Goal: Information Seeking & Learning: Check status

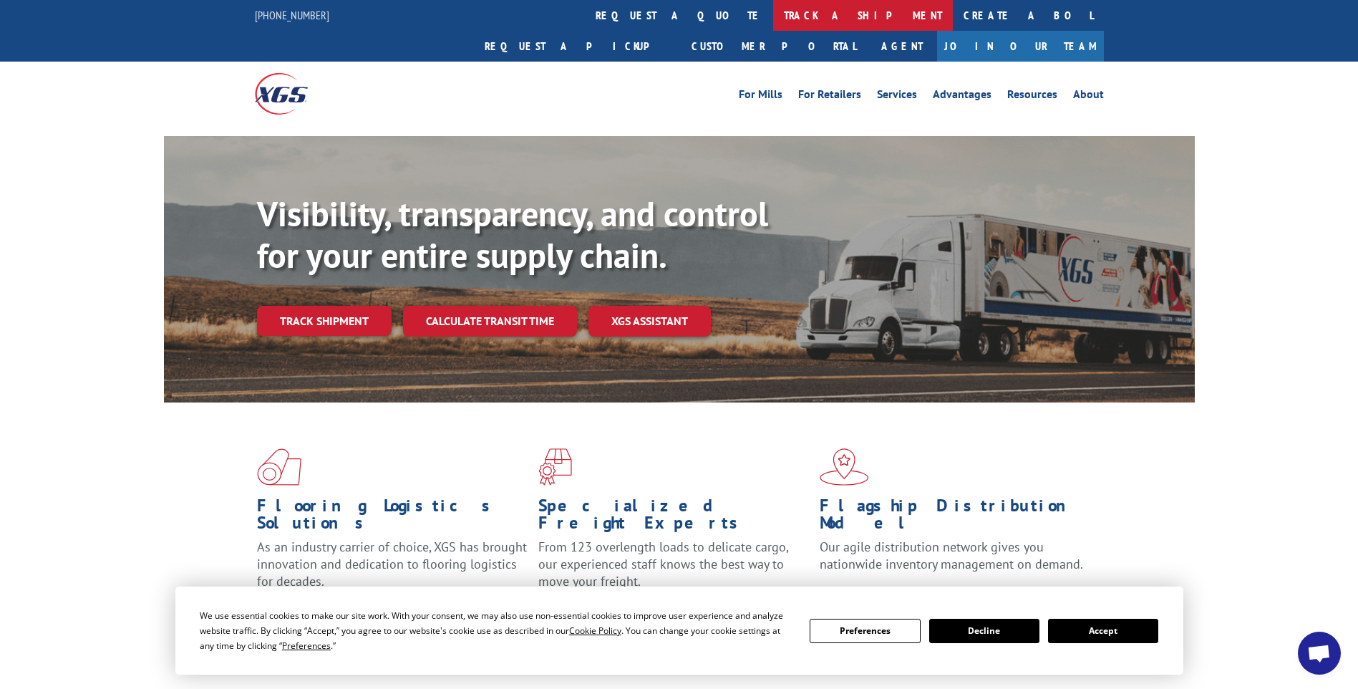
click at [773, 17] on link "track a shipment" at bounding box center [863, 15] width 180 height 31
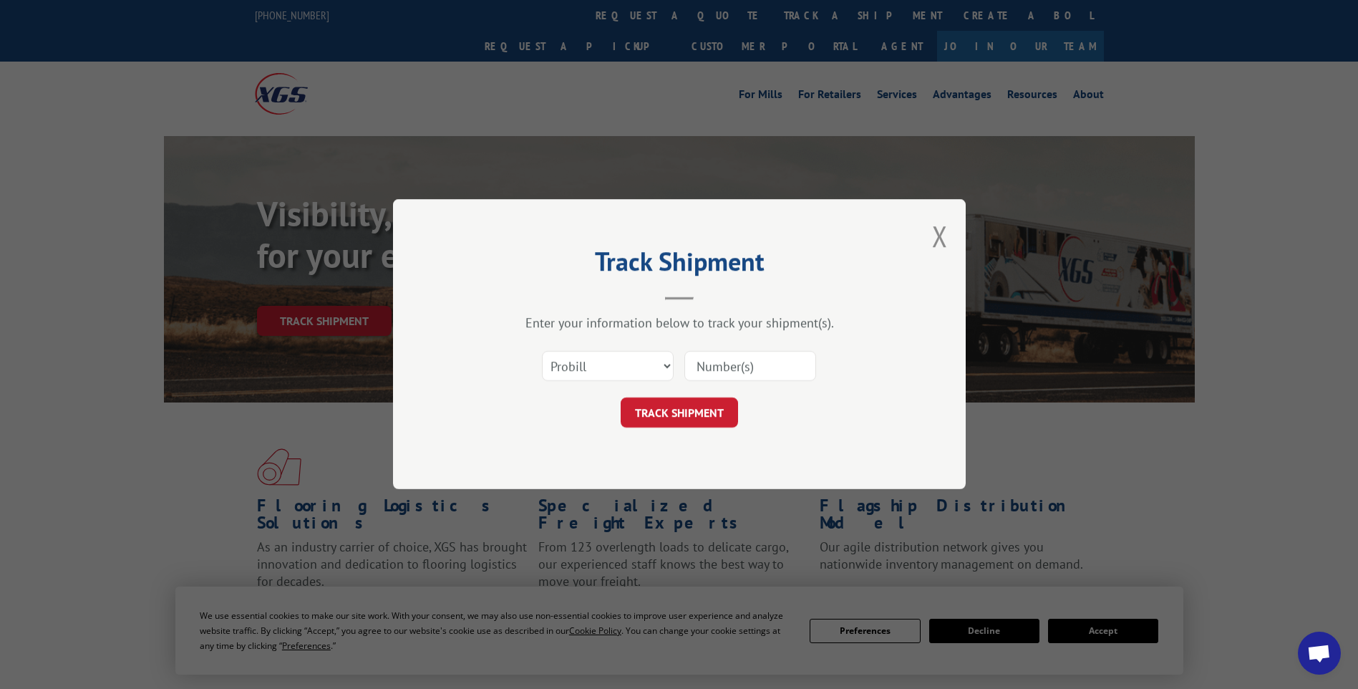
click at [745, 359] on input at bounding box center [751, 367] width 132 height 30
paste input "17014174 17014173 17014248 17014245 17014243"
type input "17014174 17014173 17014248 17014245 17014243"
click at [685, 415] on button "TRACK SHIPMENT" at bounding box center [679, 413] width 117 height 30
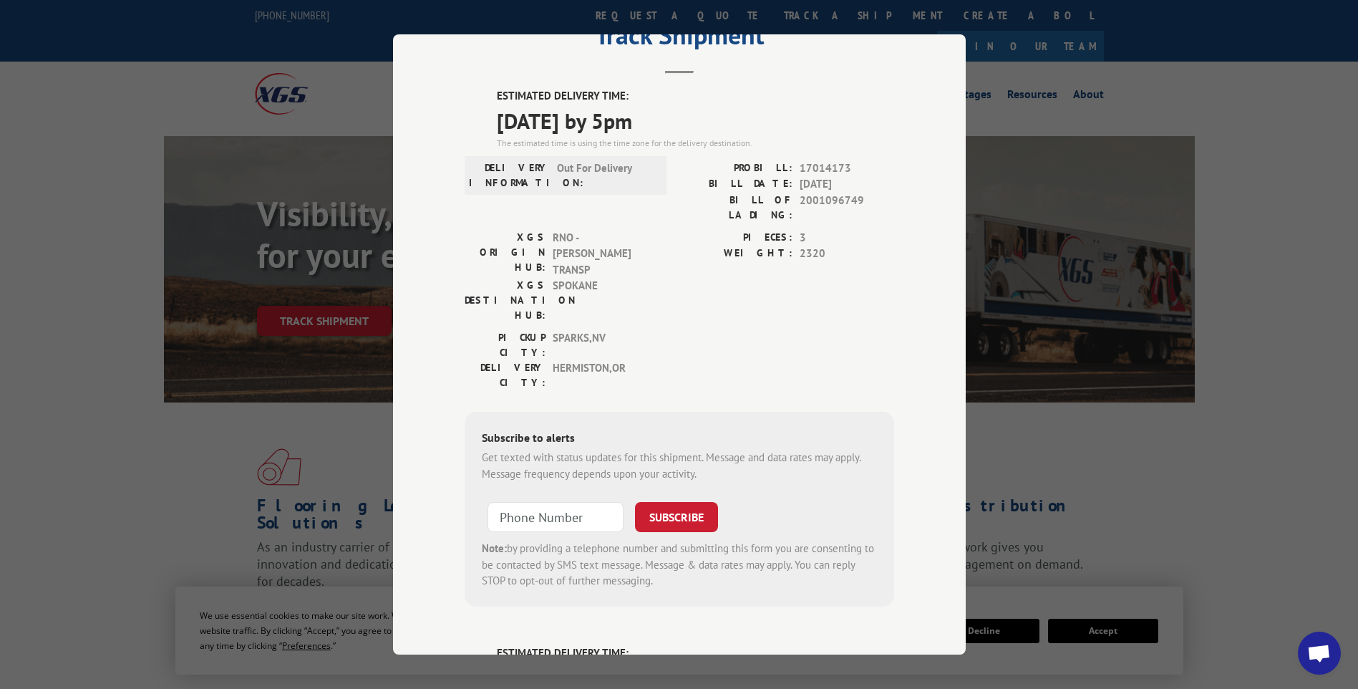
scroll to position [0, 0]
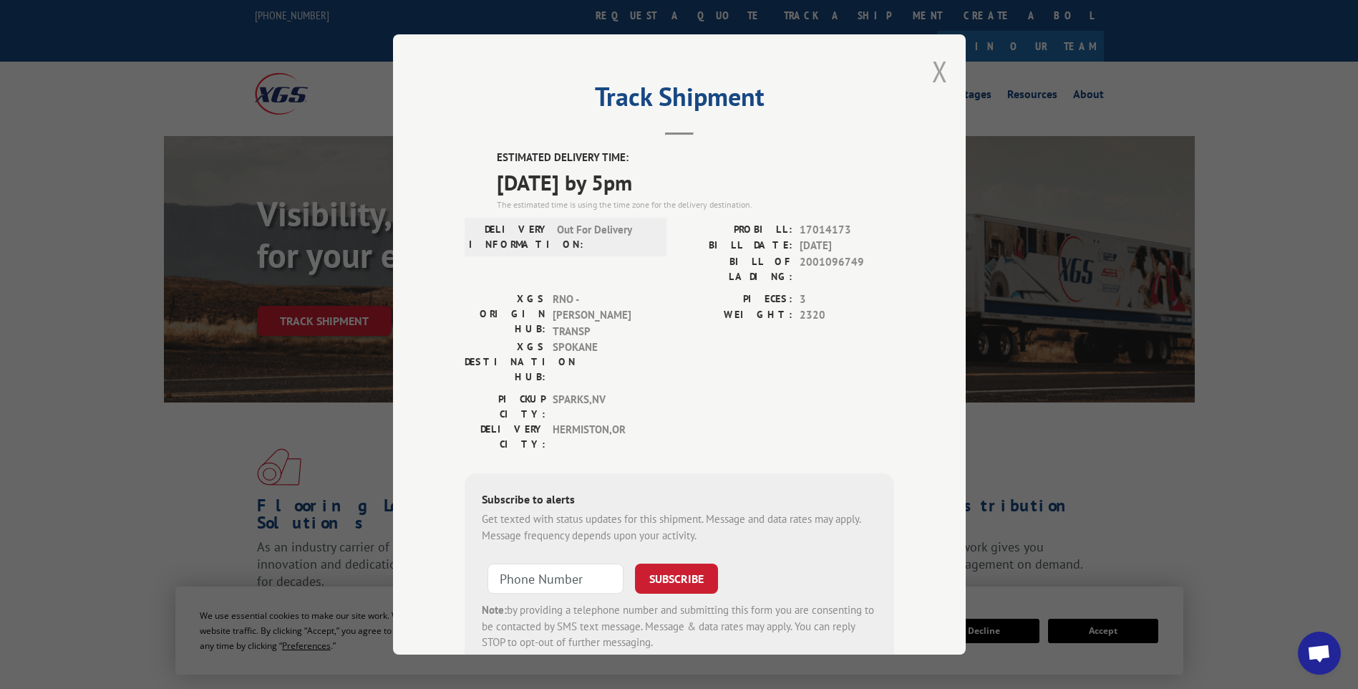
click at [940, 73] on button "Close modal" at bounding box center [940, 71] width 16 height 38
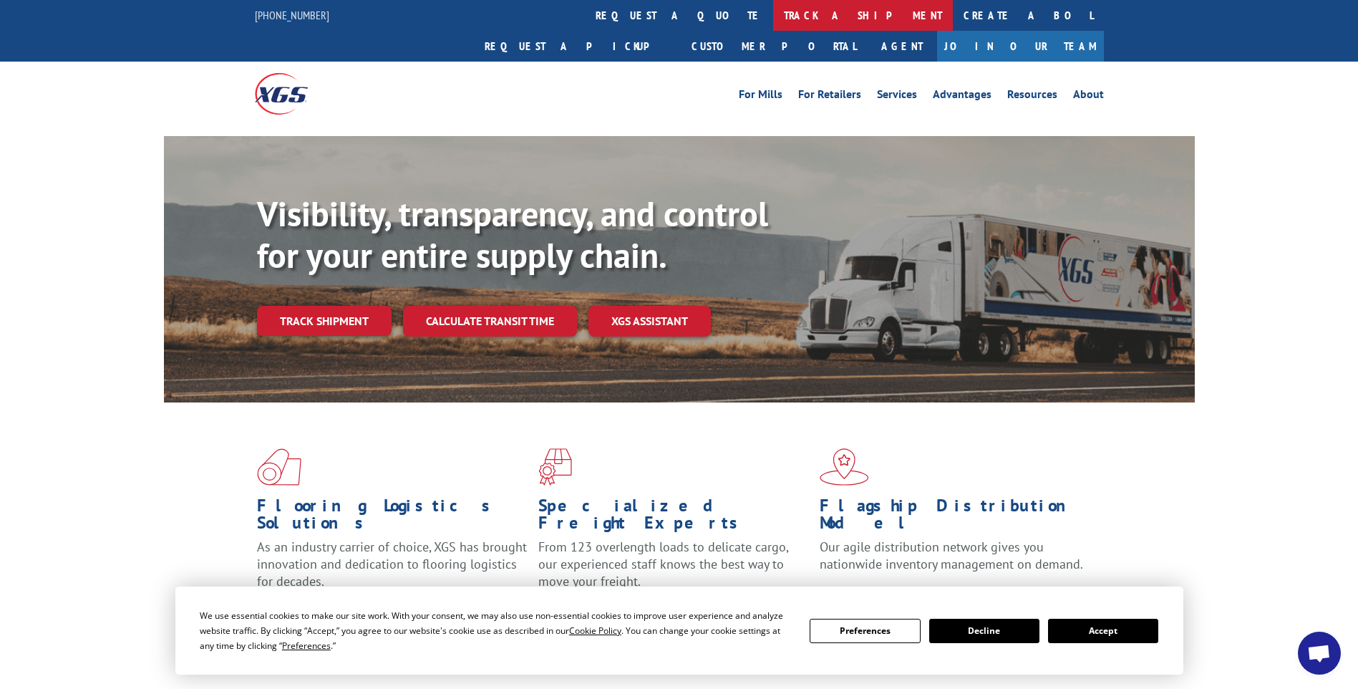
click at [773, 14] on link "track a shipment" at bounding box center [863, 15] width 180 height 31
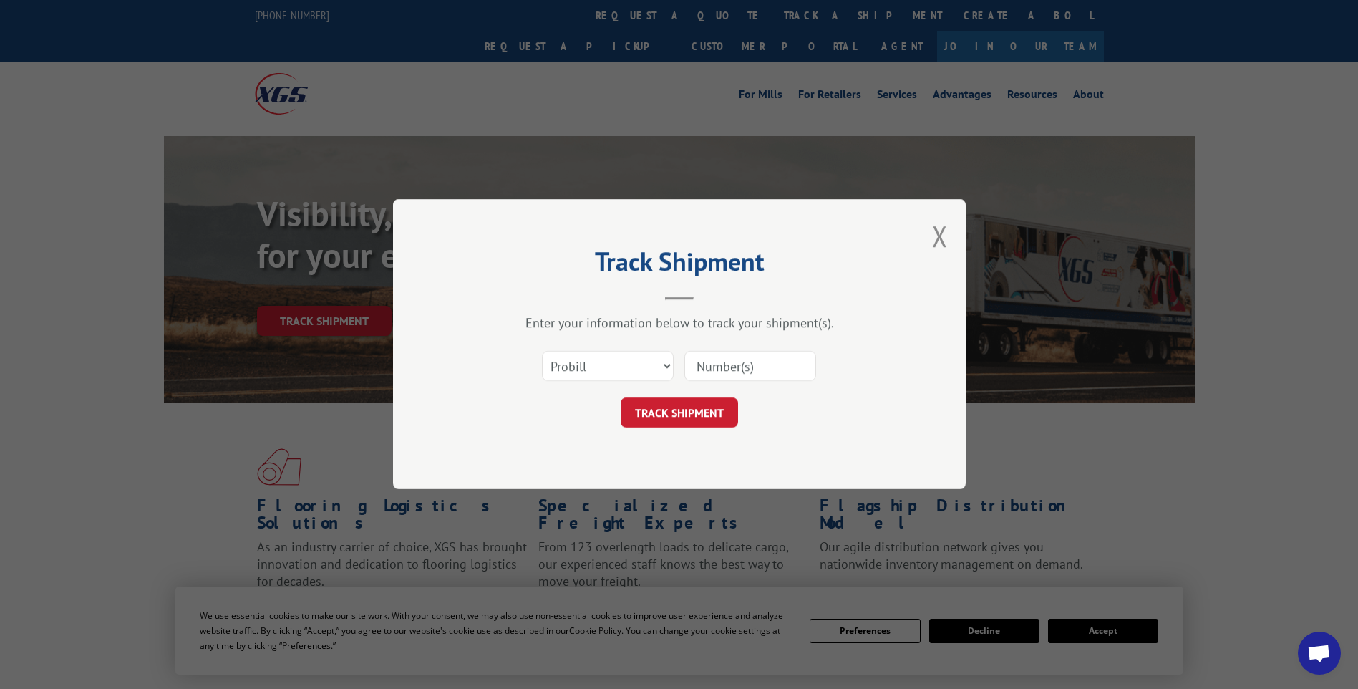
click at [741, 369] on input at bounding box center [751, 367] width 132 height 30
paste input "17014236 17014233 17014251 17014252 17014256 17014253 17014255 17014254"
type input "17014236 17014233 17014251 17014252 17014256 17014253 17014255 17014254"
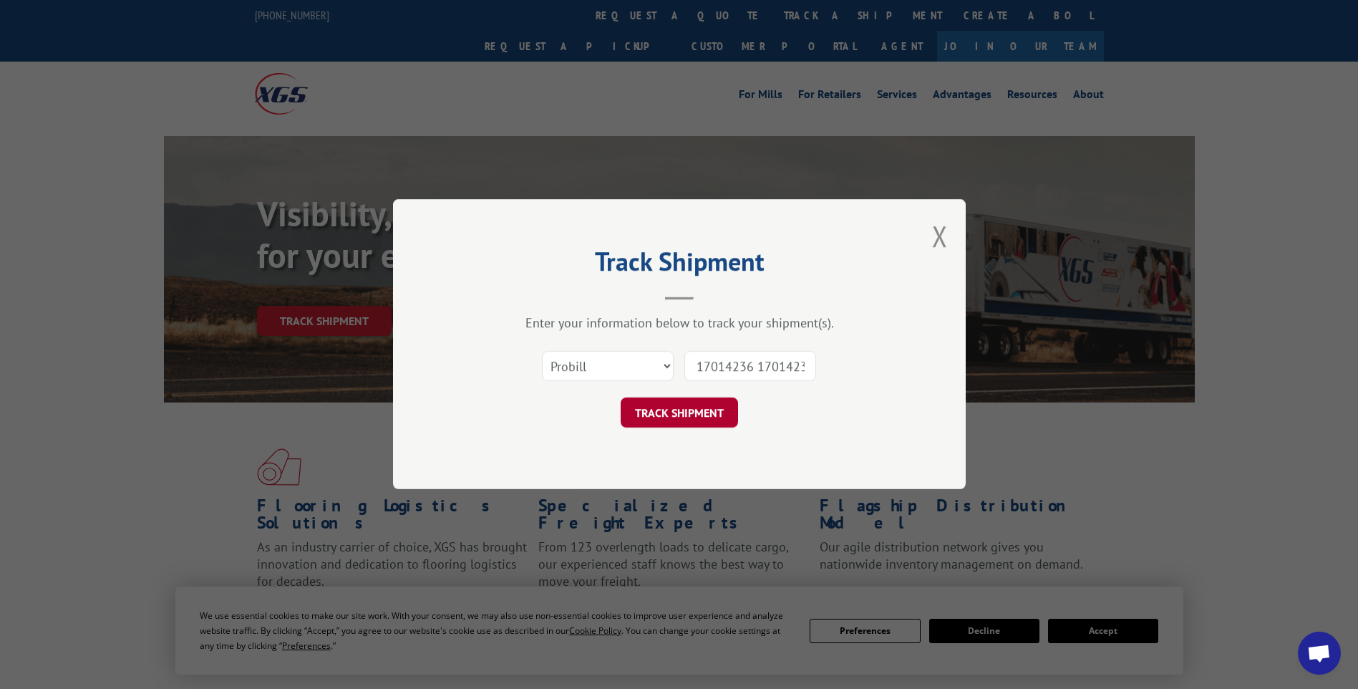
click at [690, 419] on button "TRACK SHIPMENT" at bounding box center [679, 413] width 117 height 30
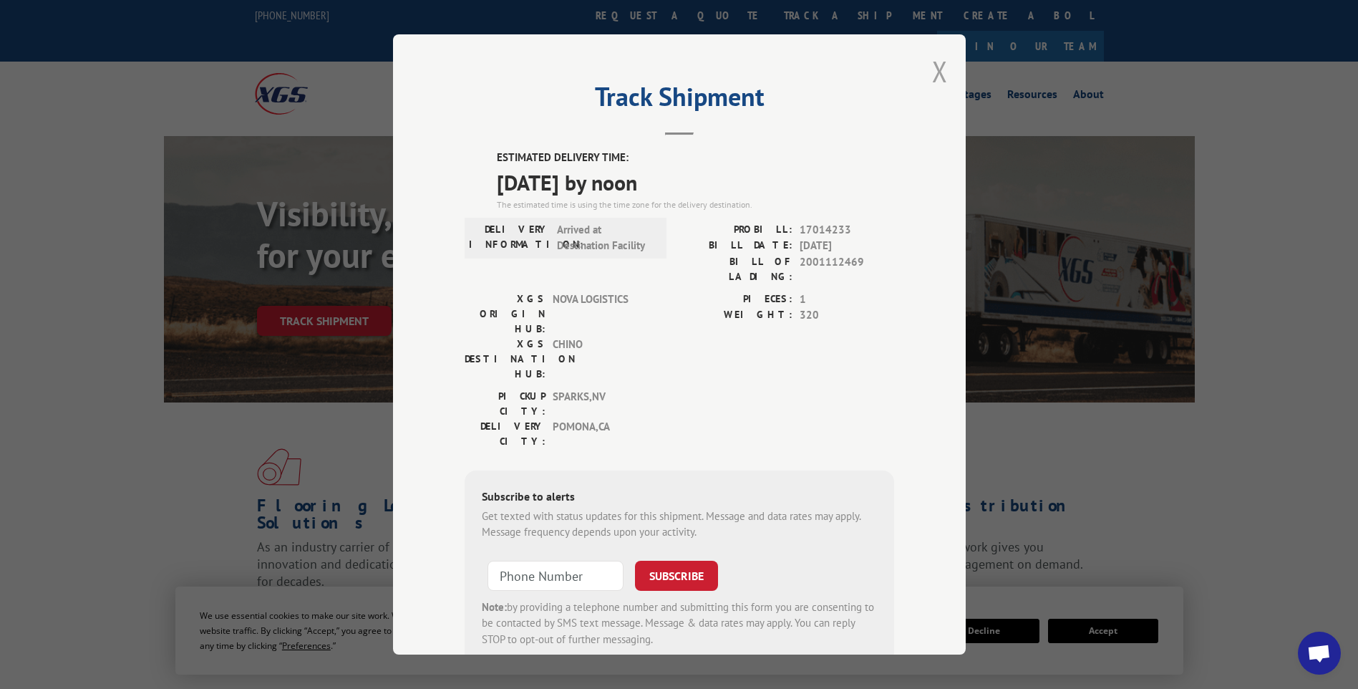
click at [934, 77] on button "Close modal" at bounding box center [940, 71] width 16 height 38
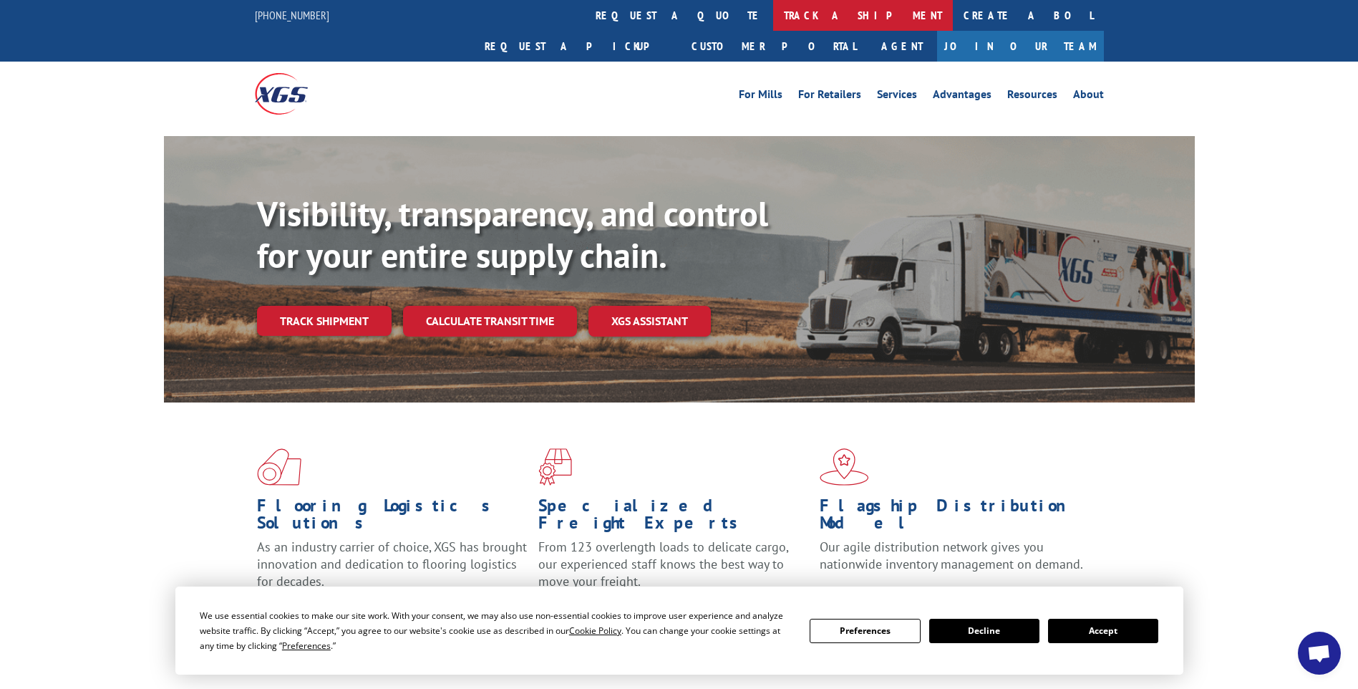
click at [773, 17] on link "track a shipment" at bounding box center [863, 15] width 180 height 31
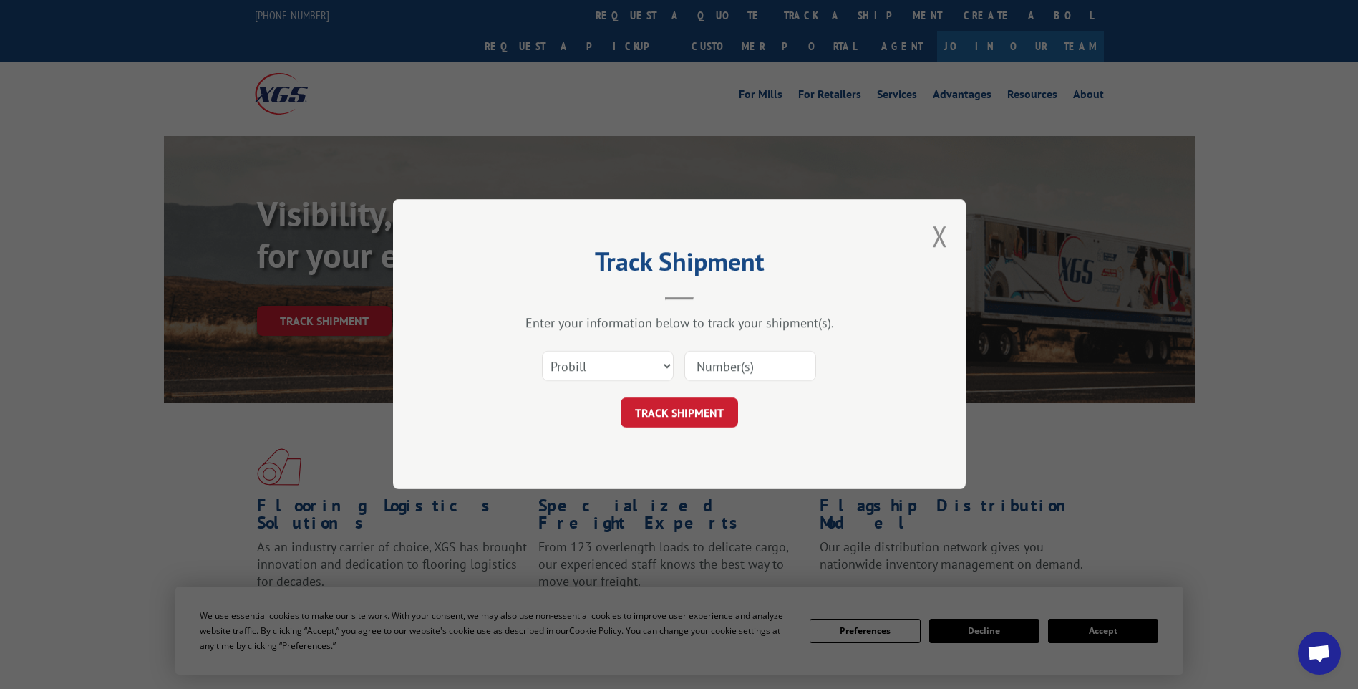
click at [742, 375] on input at bounding box center [751, 367] width 132 height 30
paste input "17014201 17014197 17014222"
type input "17014201 17014197 17014222"
click at [677, 420] on button "TRACK SHIPMENT" at bounding box center [679, 413] width 117 height 30
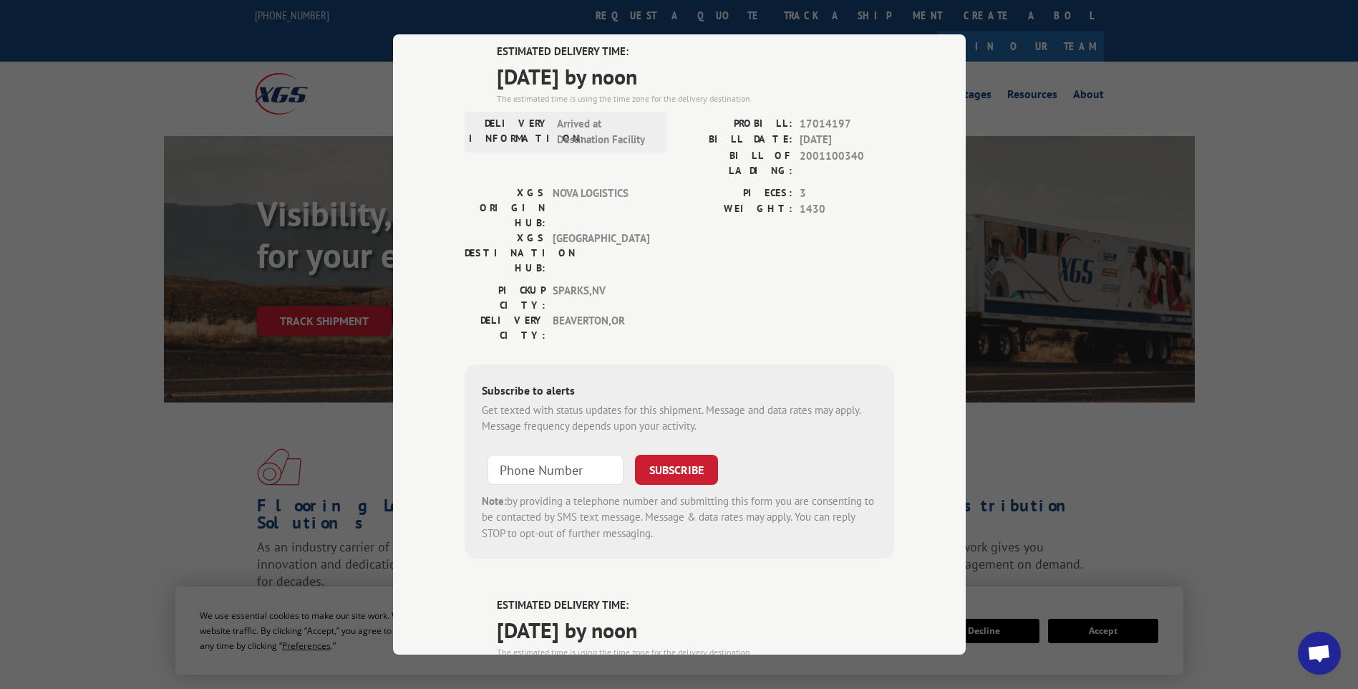
scroll to position [0, 0]
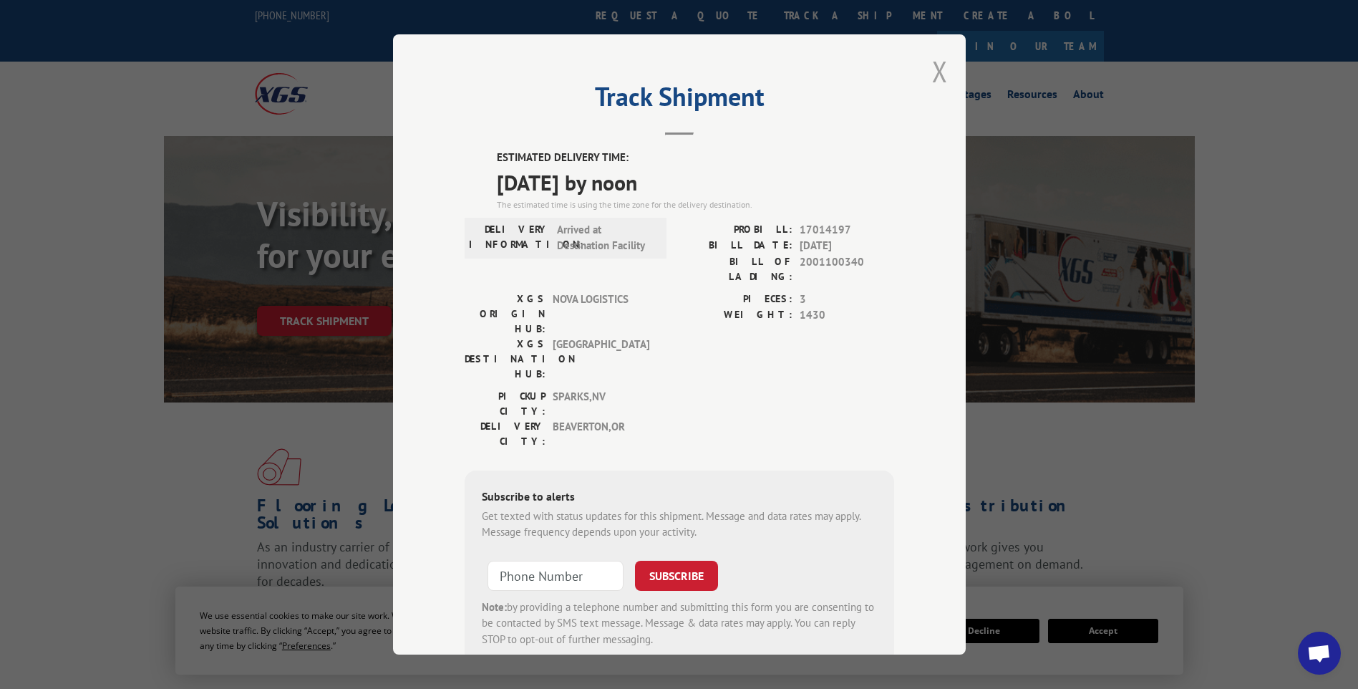
drag, startPoint x: 929, startPoint y: 82, endPoint x: 787, endPoint y: 29, distance: 151.8
click at [932, 79] on button "Close modal" at bounding box center [940, 71] width 16 height 38
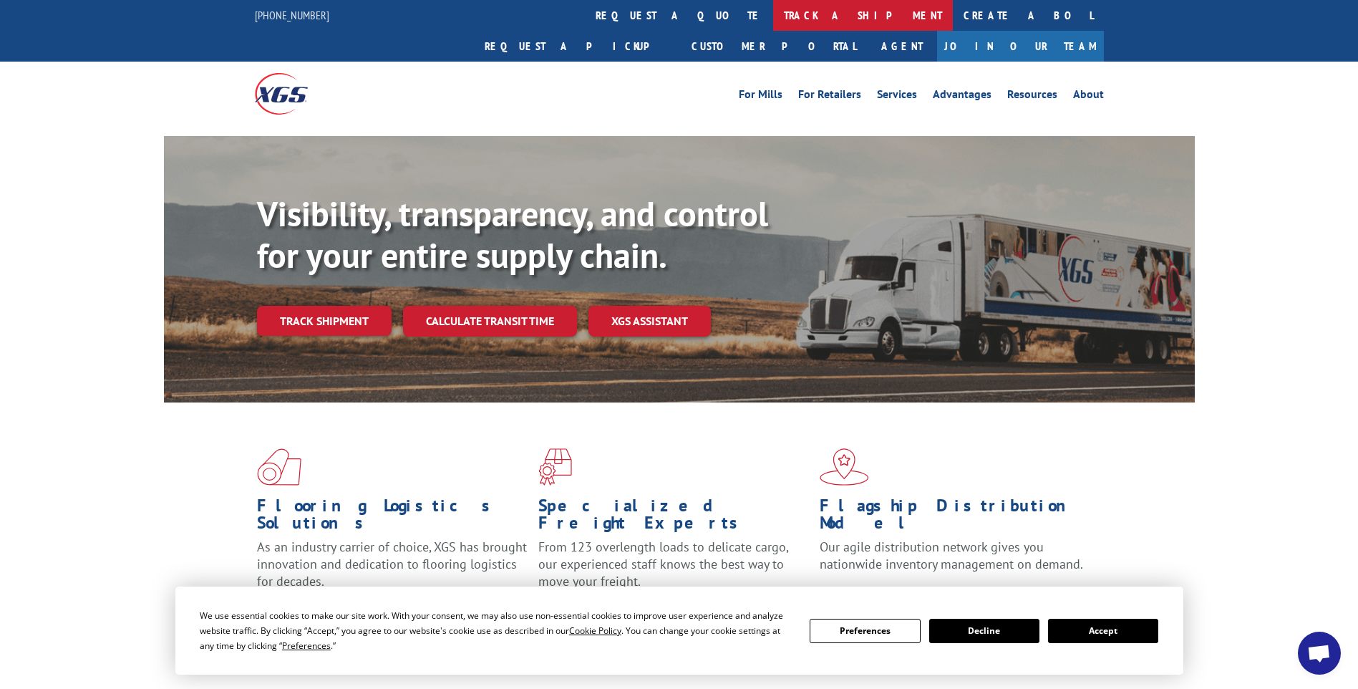
click at [773, 11] on link "track a shipment" at bounding box center [863, 15] width 180 height 31
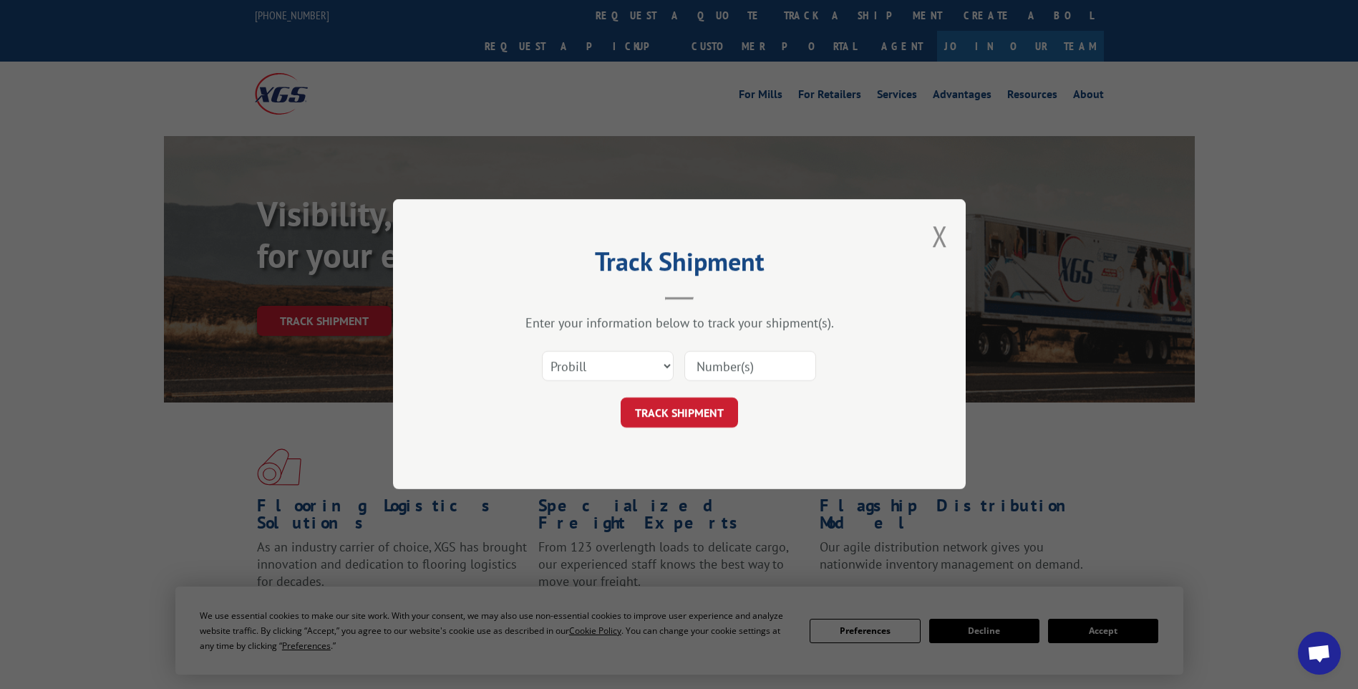
click at [742, 372] on input at bounding box center [751, 367] width 132 height 30
paste input "17014215 17014217 17014208 17014207"
type input "17014215 17014217 17014208 17014207"
drag, startPoint x: 666, startPoint y: 419, endPoint x: 506, endPoint y: 406, distance: 160.2
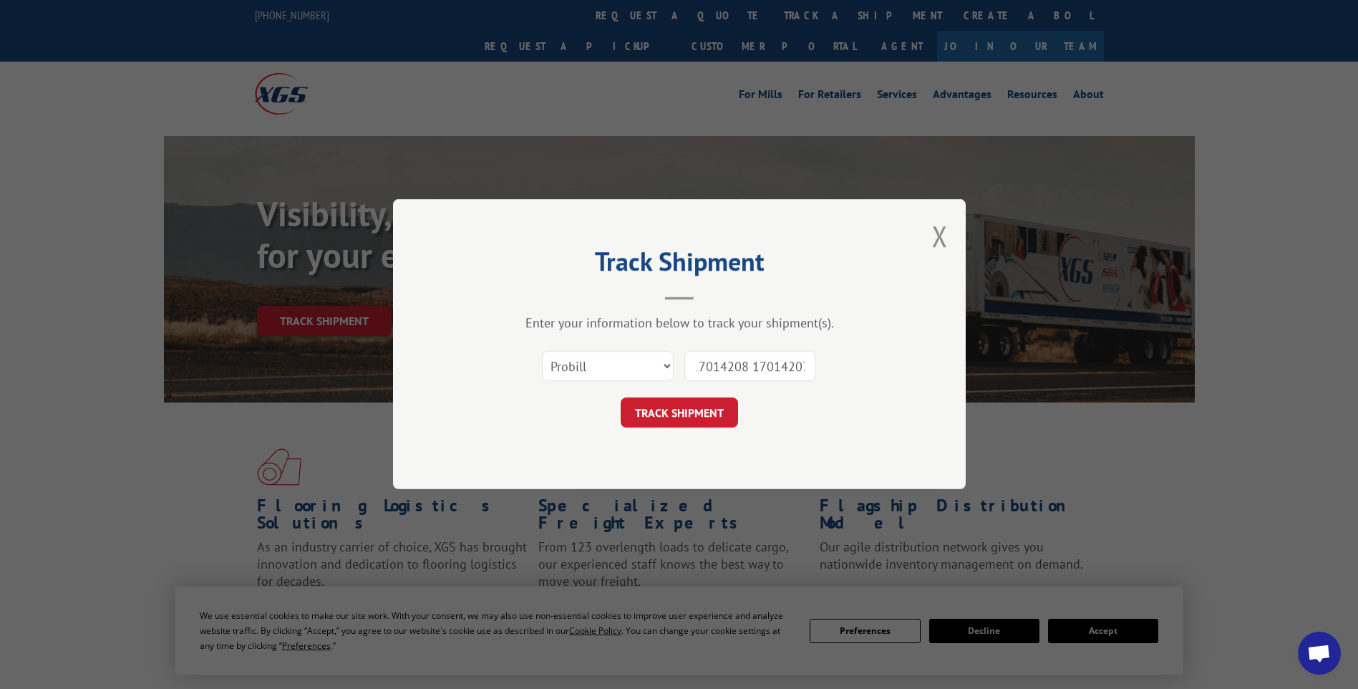
click at [665, 419] on button "TRACK SHIPMENT" at bounding box center [679, 413] width 117 height 30
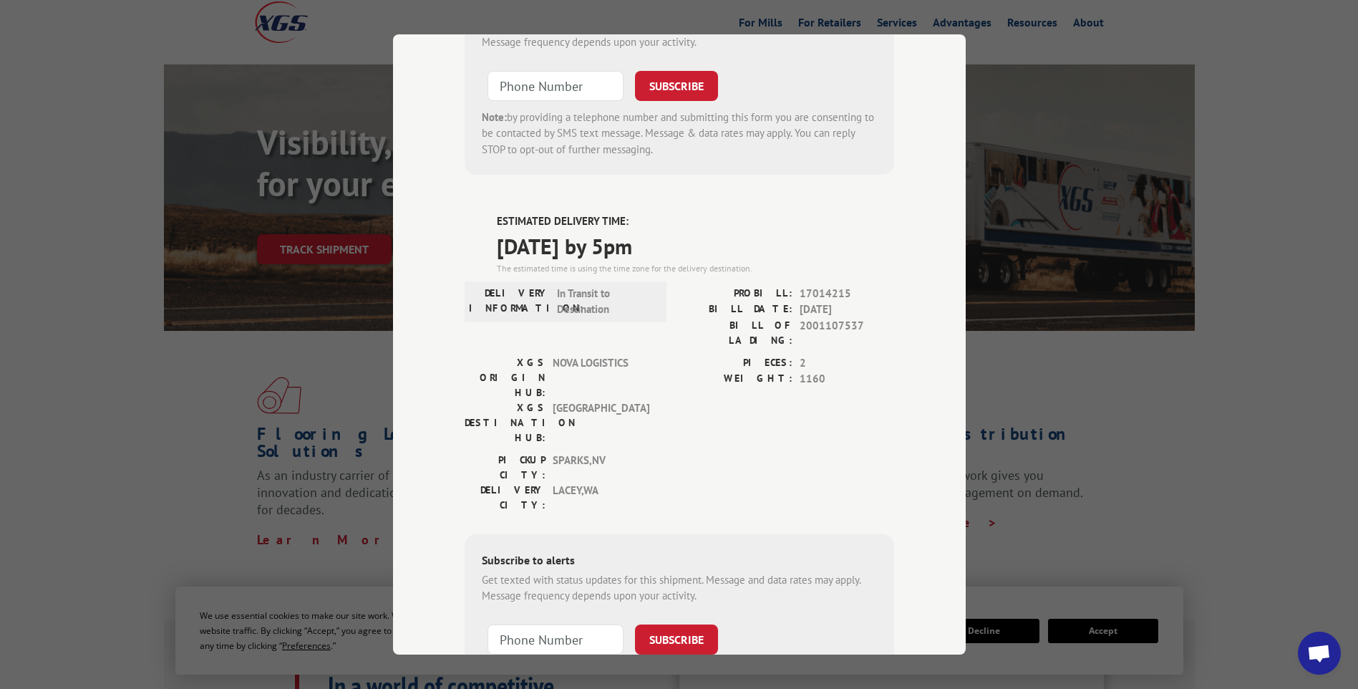
scroll to position [0, 0]
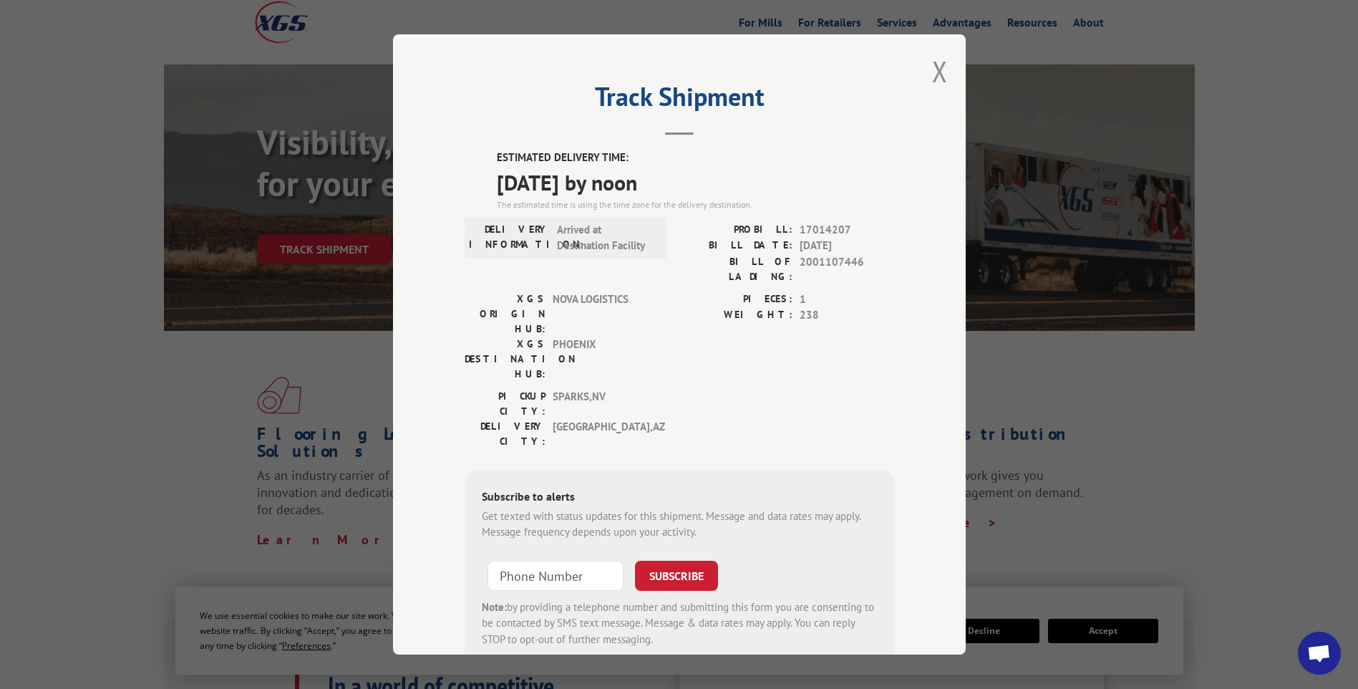
drag, startPoint x: 937, startPoint y: 91, endPoint x: 915, endPoint y: 73, distance: 28.5
click at [937, 91] on div "Track Shipment ESTIMATED DELIVERY TIME: [DATE] by noon The estimated time is us…" at bounding box center [679, 344] width 573 height 620
click at [937, 82] on button "Close modal" at bounding box center [940, 71] width 16 height 38
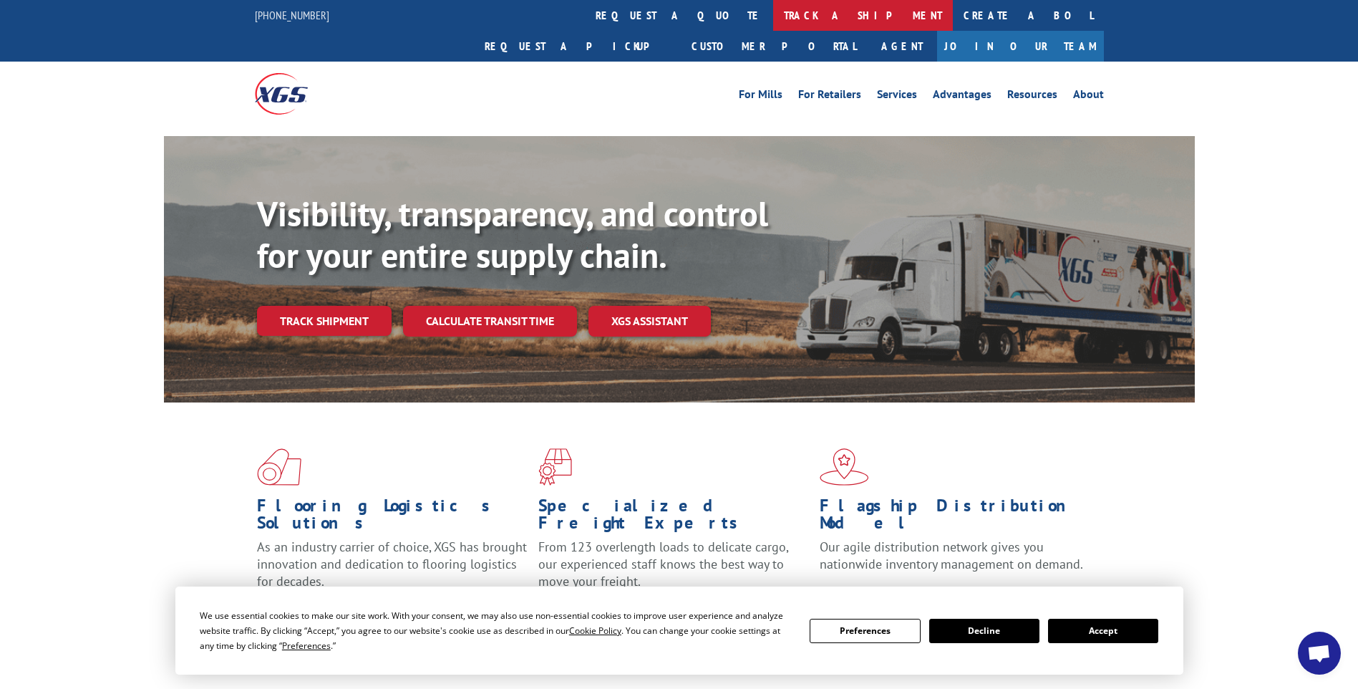
click at [773, 19] on link "track a shipment" at bounding box center [863, 15] width 180 height 31
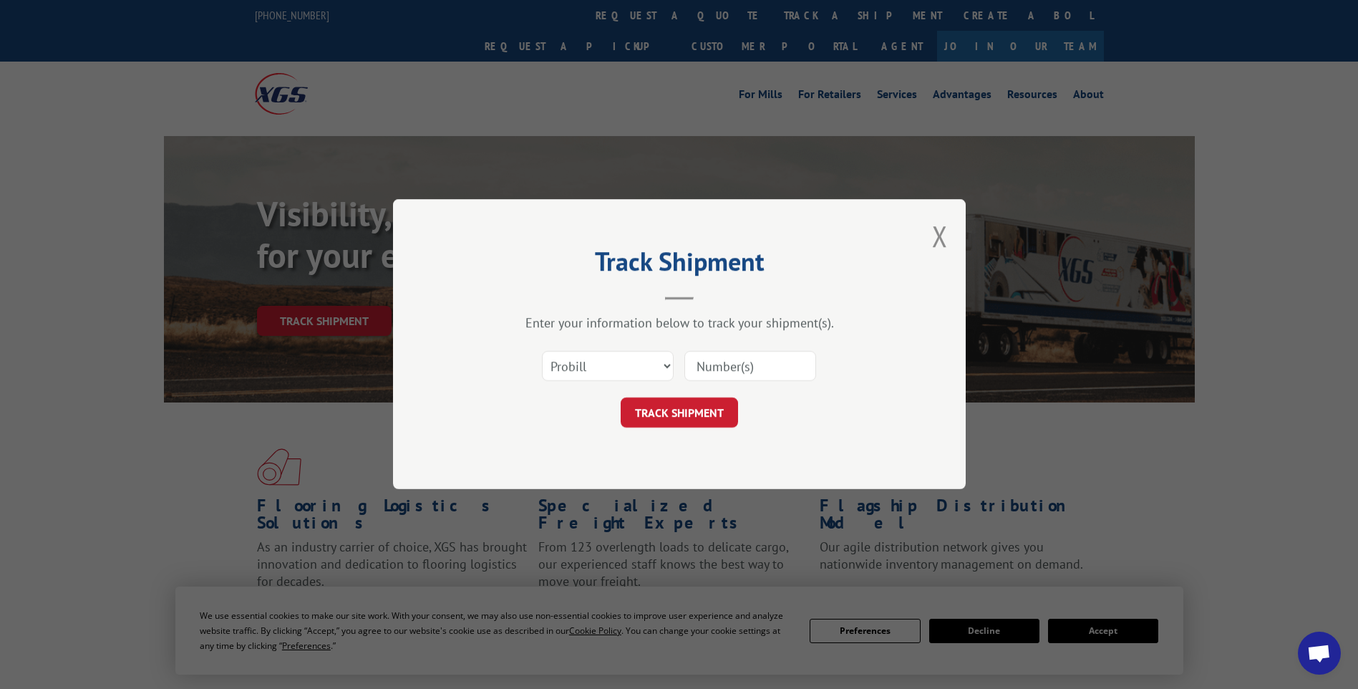
click at [776, 357] on input at bounding box center [751, 367] width 132 height 30
paste input "17014216 17014218 17014212 17014220"
type input "17014216 17014218 17014212 17014220"
click at [674, 420] on button "TRACK SHIPMENT" at bounding box center [679, 413] width 117 height 30
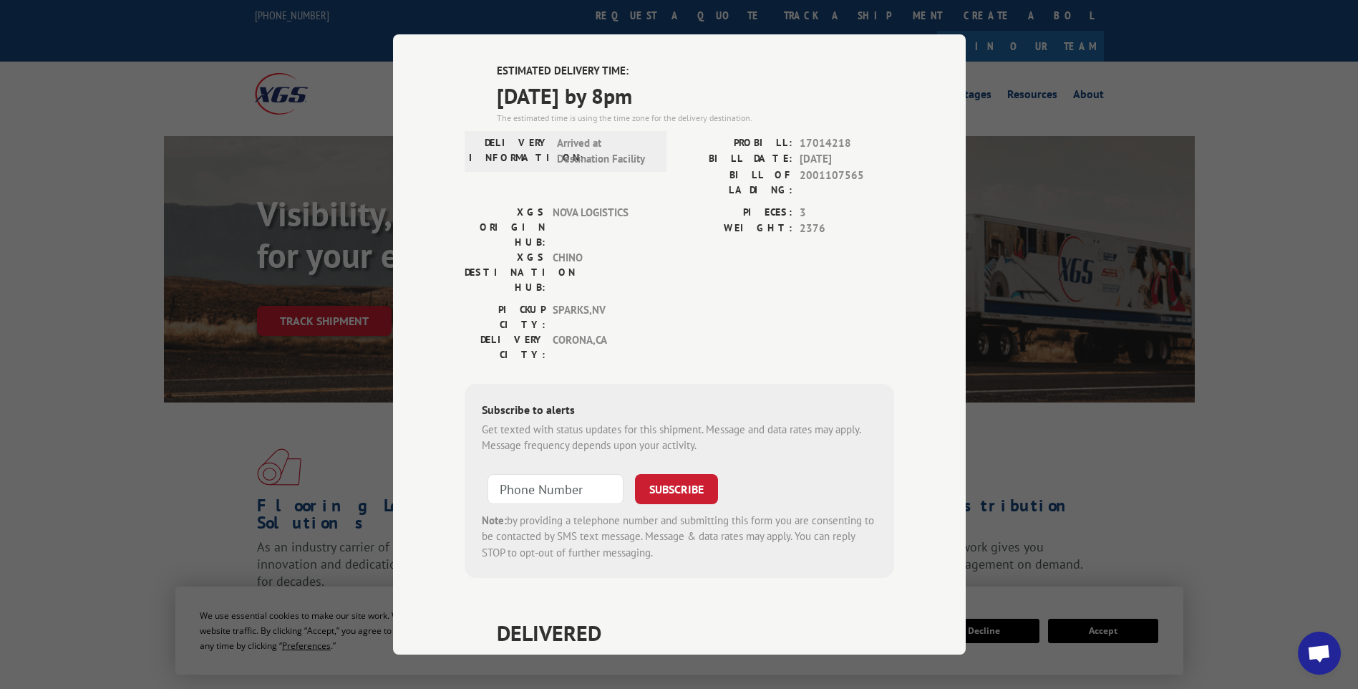
scroll to position [0, 0]
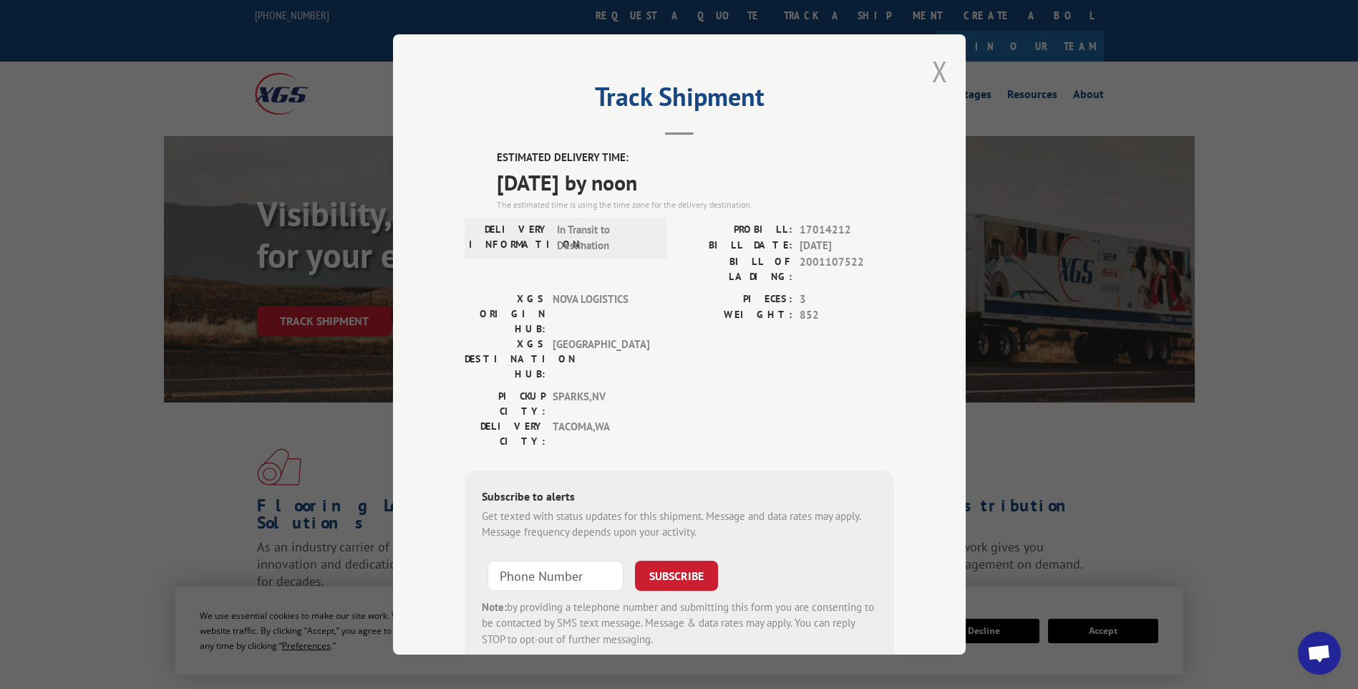
click at [934, 63] on button "Close modal" at bounding box center [940, 71] width 16 height 38
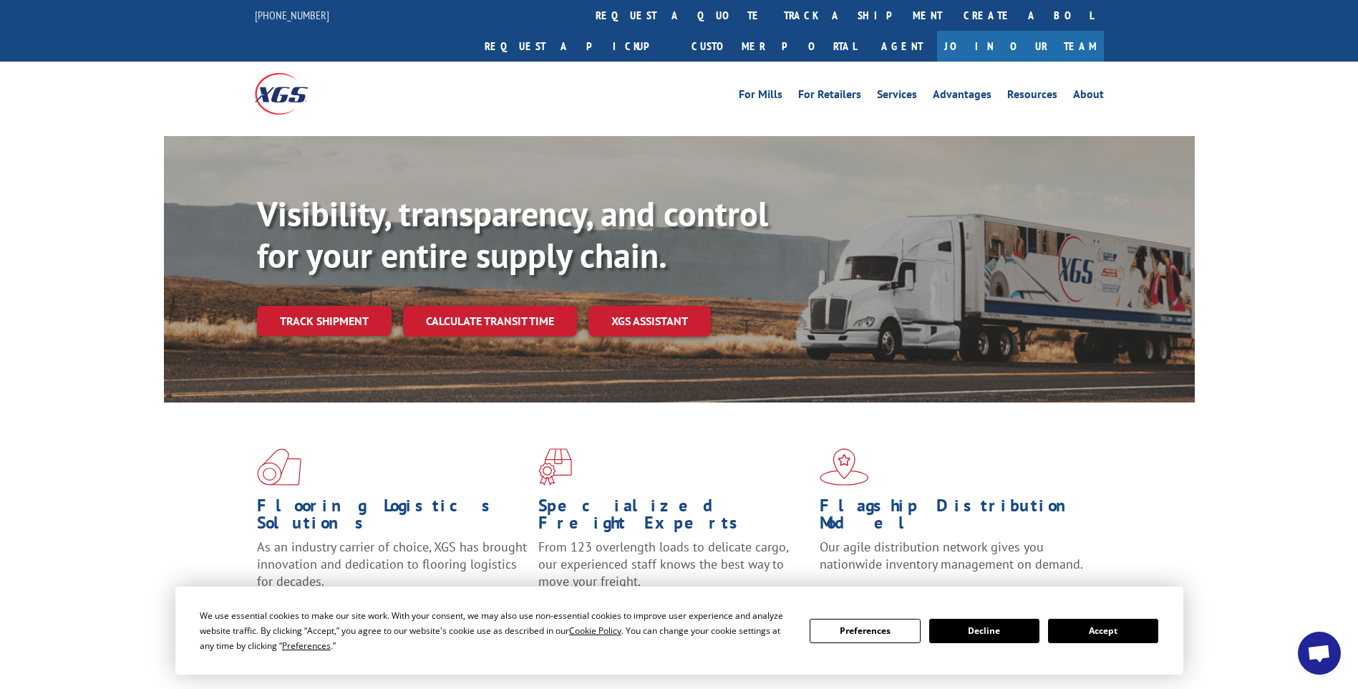
click at [773, 19] on link "track a shipment" at bounding box center [863, 15] width 180 height 31
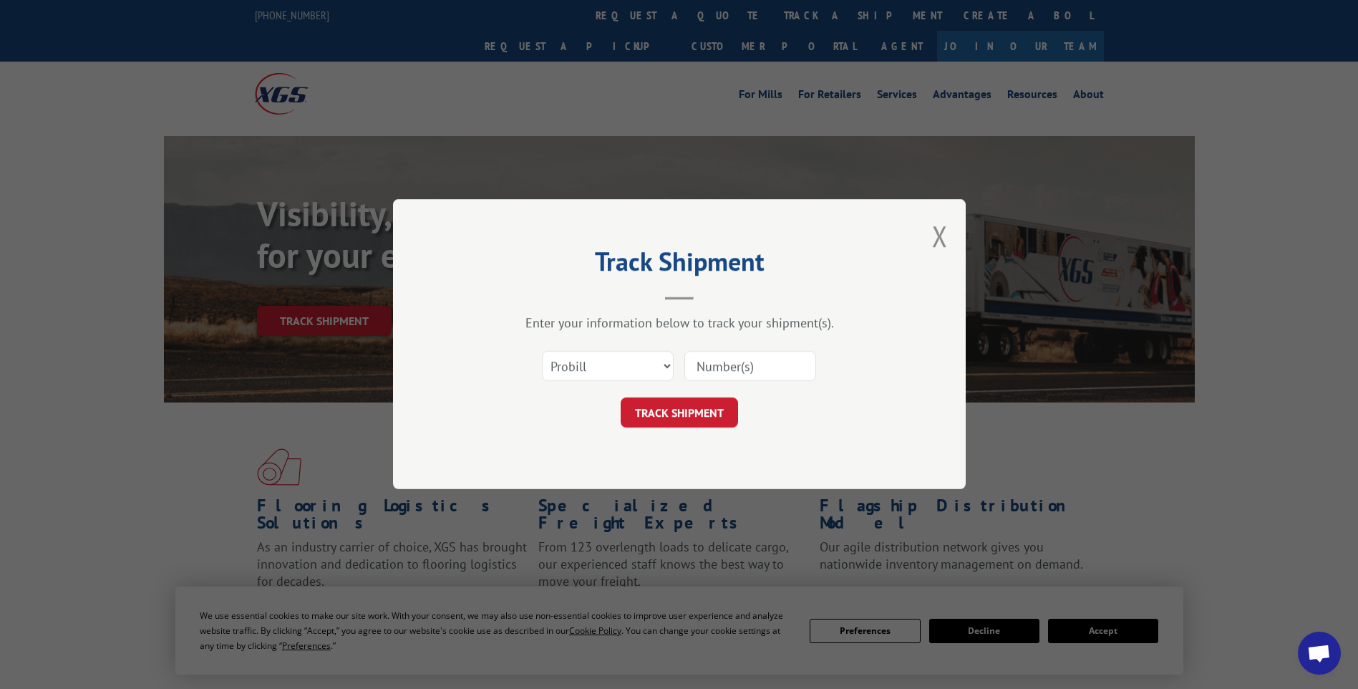
click at [770, 368] on input at bounding box center [751, 367] width 132 height 30
paste input "17014211 17014214 17014227 17014226 17014225 17014237 17014232 17014235 1701422…"
type input "17014211 17014214 17014227 17014226 17014225 17014237 17014232 17014235 1701422…"
click at [654, 419] on button "TRACK SHIPMENT" at bounding box center [679, 413] width 117 height 30
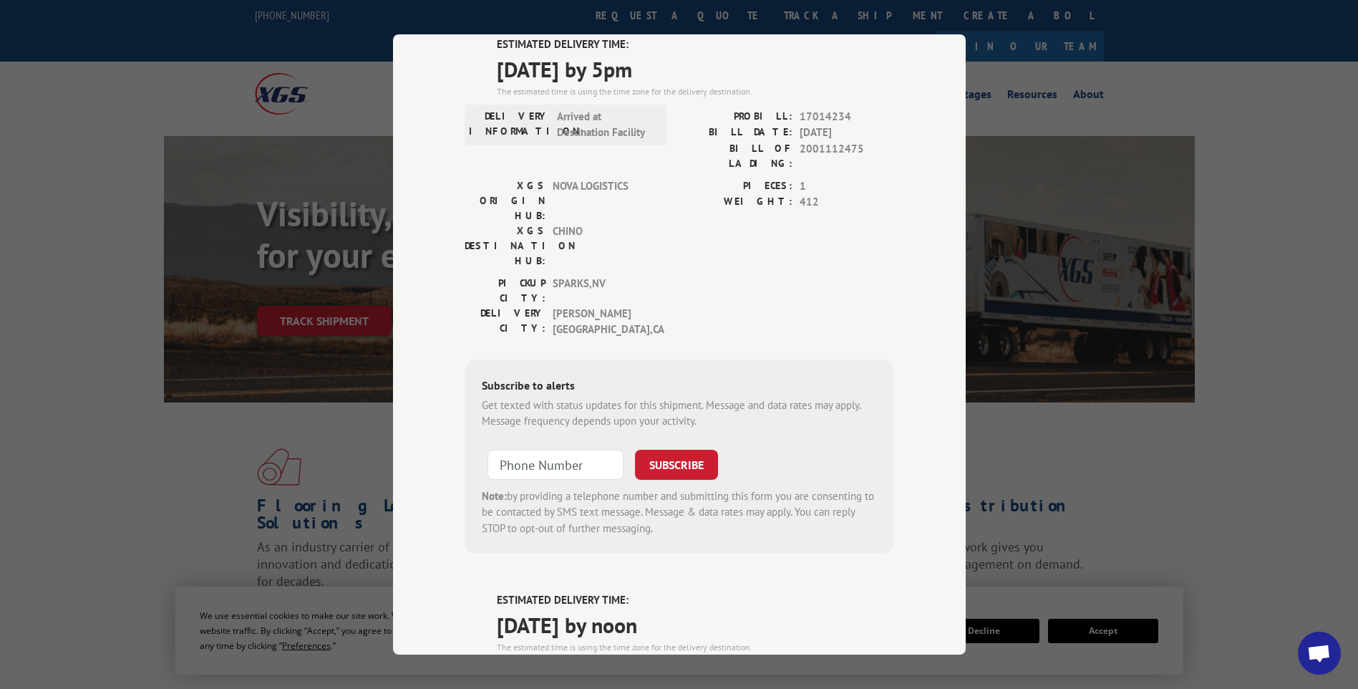
scroll to position [5096, 0]
drag, startPoint x: 971, startPoint y: 595, endPoint x: 962, endPoint y: 571, distance: 25.1
click at [962, 571] on div "Track Shipment ESTIMATED DELIVERY TIME: [DATE] The estimated time is using the …" at bounding box center [679, 344] width 1358 height 689
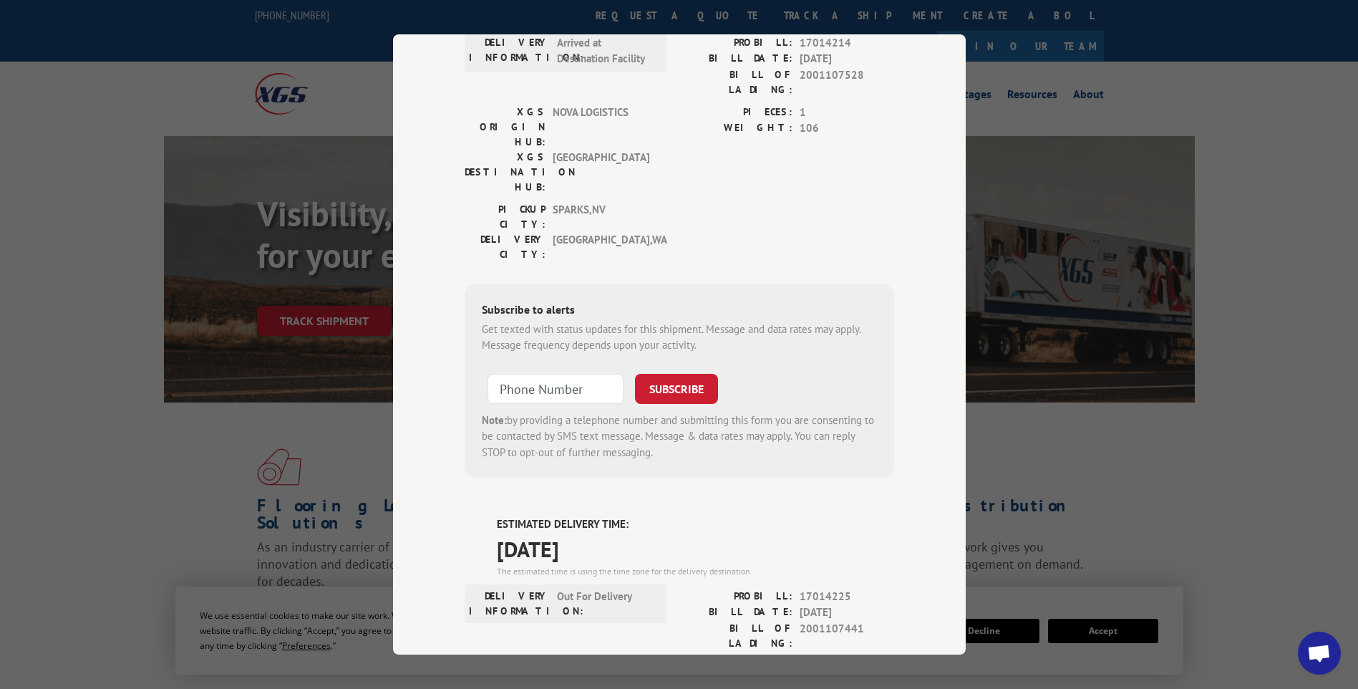
scroll to position [0, 0]
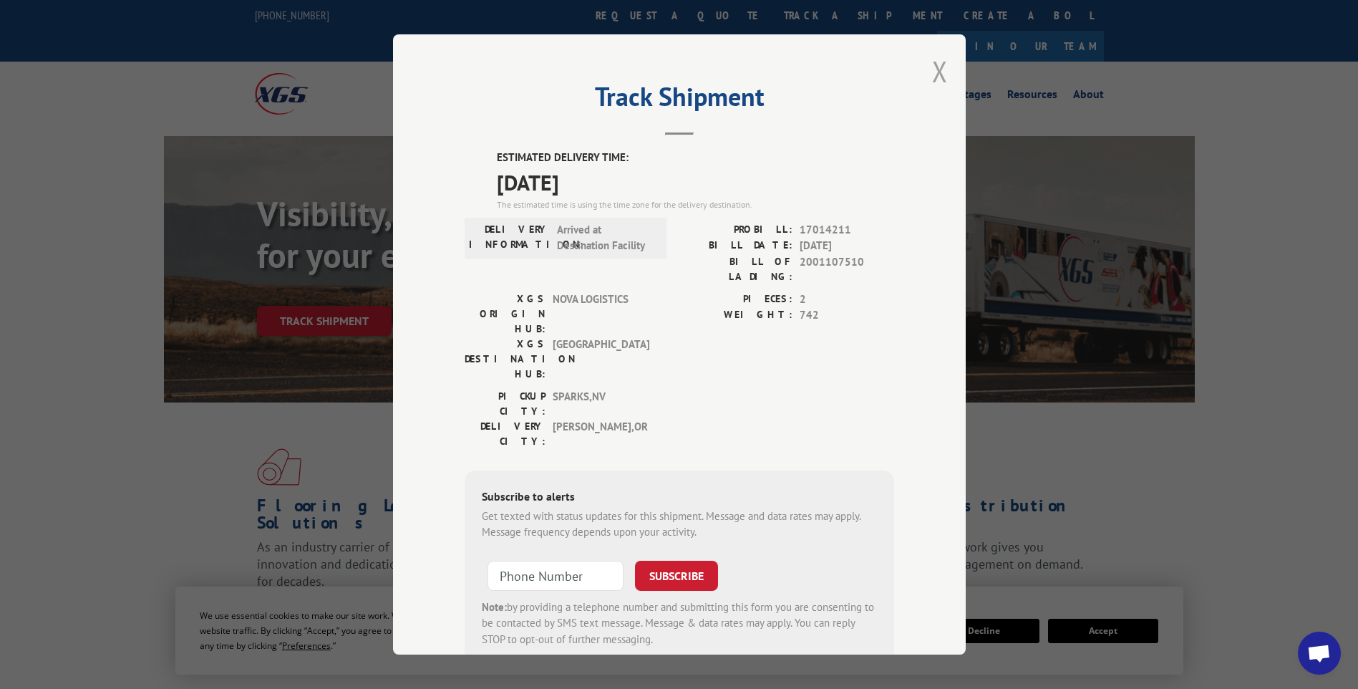
click at [934, 69] on button "Close modal" at bounding box center [940, 71] width 16 height 38
